Goal: Navigation & Orientation: Find specific page/section

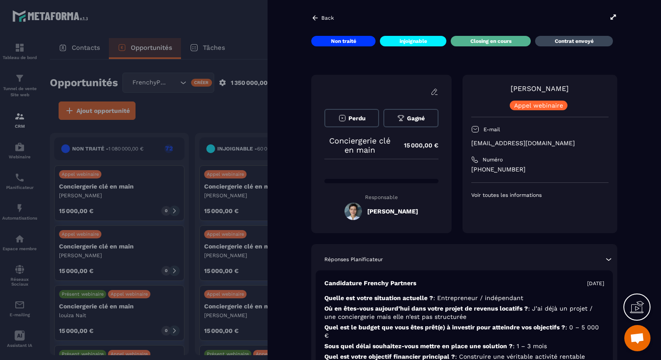
click at [260, 52] on div at bounding box center [330, 180] width 661 height 360
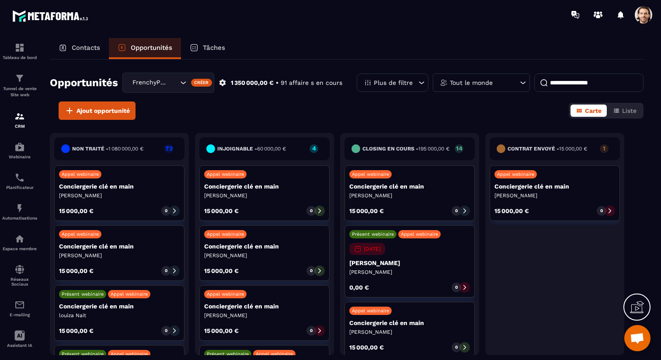
click at [382, 190] on p "Conciergerie clé en main" at bounding box center [410, 186] width 121 height 7
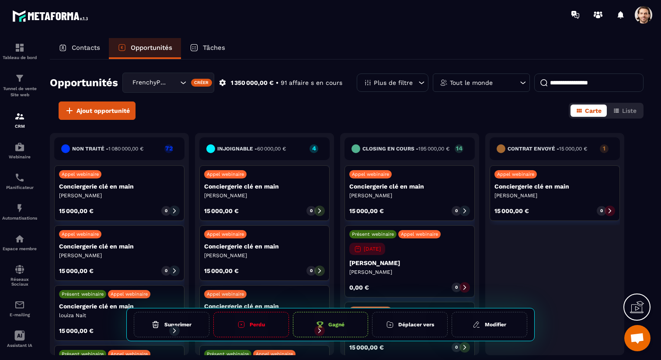
click at [382, 190] on p "Conciergerie clé en main" at bounding box center [410, 186] width 121 height 7
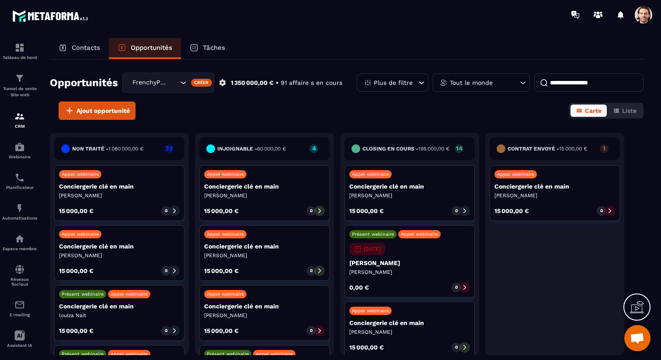
click at [379, 266] on p "[PERSON_NAME]" at bounding box center [410, 262] width 121 height 7
click at [468, 292] on div at bounding box center [465, 287] width 10 height 10
click at [464, 290] on icon at bounding box center [465, 287] width 3 height 5
click at [411, 266] on p "[PERSON_NAME]" at bounding box center [410, 262] width 121 height 7
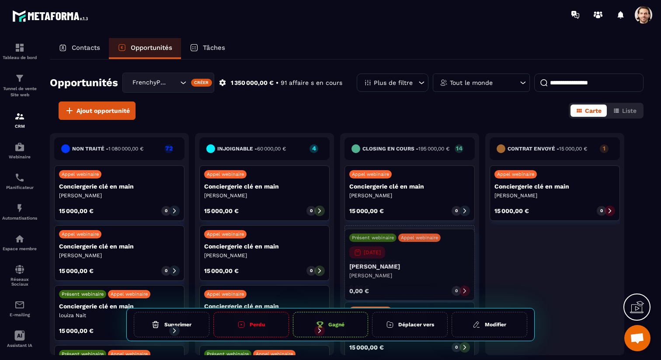
click at [380, 276] on p "[PERSON_NAME]" at bounding box center [410, 272] width 121 height 7
click at [364, 290] on p "0,00 €" at bounding box center [360, 287] width 20 height 6
click at [375, 286] on div "0,00 € 0" at bounding box center [410, 287] width 121 height 10
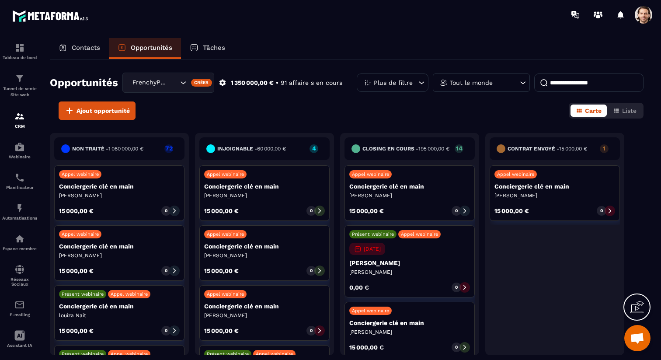
click at [373, 238] on div "Présent webinaire" at bounding box center [373, 234] width 47 height 8
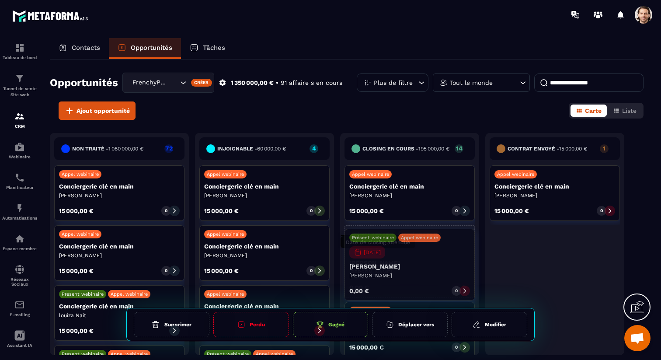
click at [381, 252] on p "[DATE]" at bounding box center [372, 249] width 17 height 6
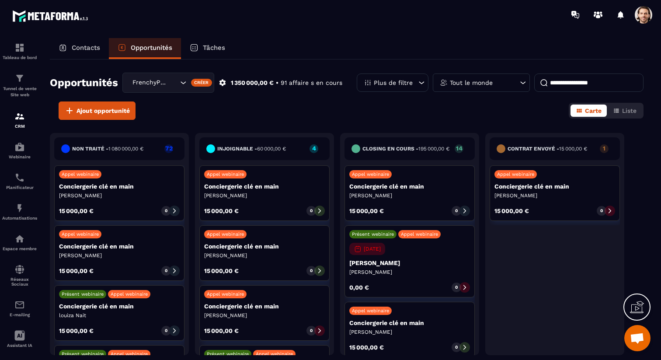
click at [409, 252] on div "Présent webinaire Appel webinaire [DATE] [PERSON_NAME] 0,00 € 0" at bounding box center [410, 261] width 130 height 72
click at [374, 266] on p "[PERSON_NAME]" at bounding box center [410, 262] width 121 height 7
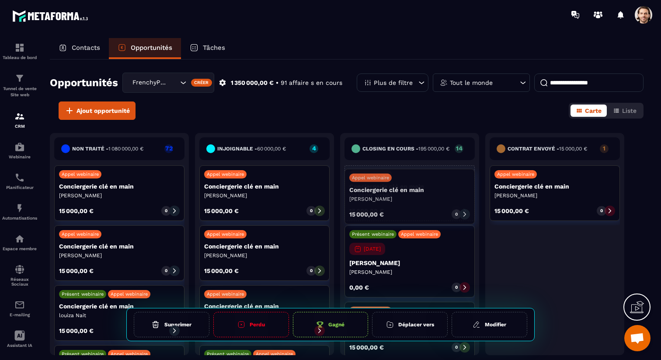
click at [374, 190] on p "Conciergerie clé en main" at bounding box center [410, 186] width 121 height 7
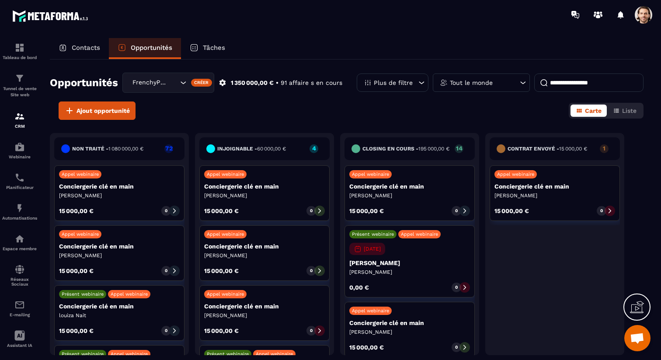
drag, startPoint x: 251, startPoint y: 201, endPoint x: 246, endPoint y: 200, distance: 4.4
click at [251, 201] on div "Appel webinaire Conciergerie clé en main [PERSON_NAME] 15 000,00 € 0" at bounding box center [264, 193] width 130 height 56
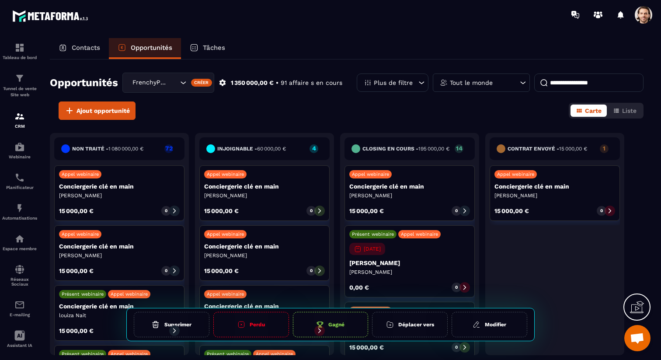
click at [228, 197] on p "[PERSON_NAME]" at bounding box center [264, 195] width 121 height 7
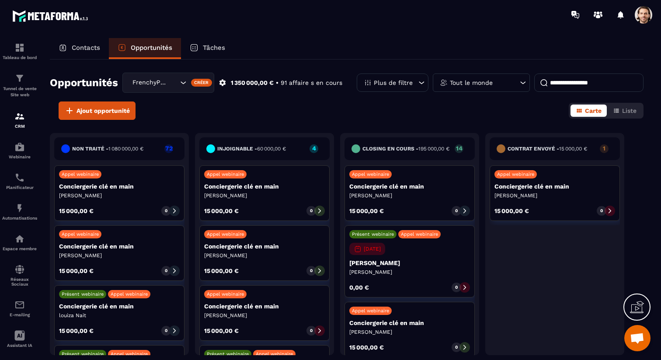
click at [228, 197] on p "[PERSON_NAME]" at bounding box center [264, 195] width 121 height 7
click at [610, 109] on button "Liste" at bounding box center [625, 111] width 34 height 12
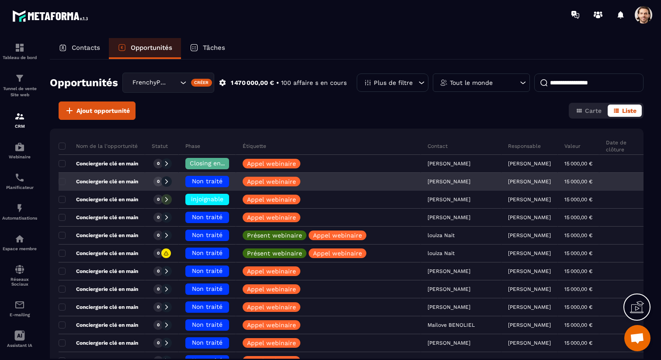
click at [119, 182] on p "Conciergerie clé en main" at bounding box center [99, 181] width 80 height 7
